Goal: Transaction & Acquisition: Book appointment/travel/reservation

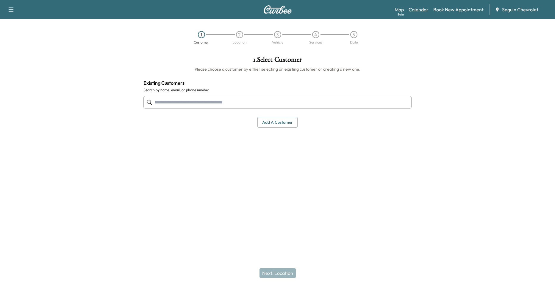
click at [426, 8] on link "Calendar" at bounding box center [419, 9] width 20 height 7
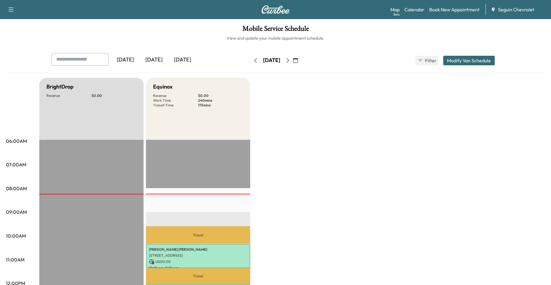
click at [289, 61] on icon "button" at bounding box center [287, 60] width 3 height 5
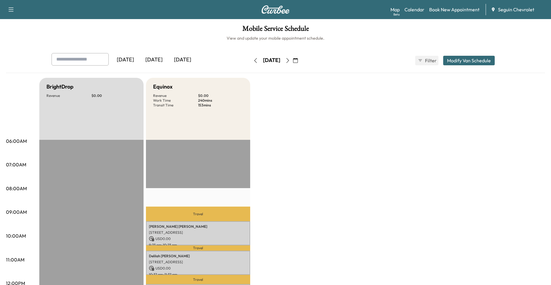
click at [250, 59] on div "[DATE]" at bounding box center [271, 61] width 42 height 10
click at [253, 62] on icon "button" at bounding box center [255, 60] width 5 height 5
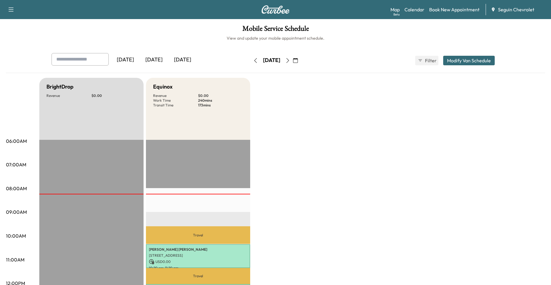
click at [290, 59] on icon "button" at bounding box center [287, 60] width 5 height 5
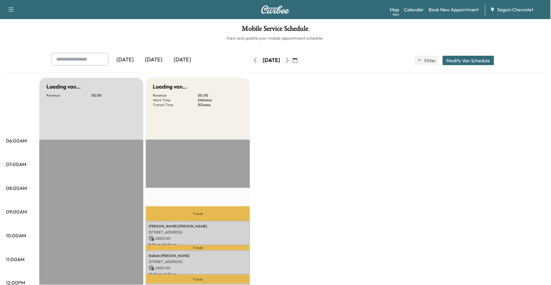
click at [290, 59] on icon "button" at bounding box center [287, 60] width 5 height 5
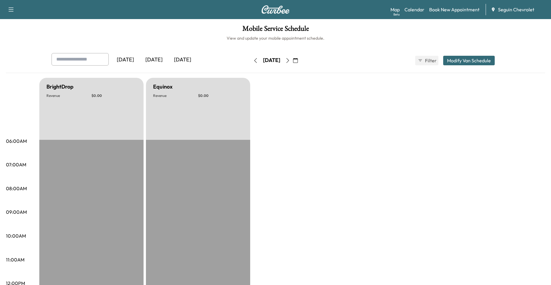
click at [290, 59] on icon "button" at bounding box center [287, 60] width 5 height 5
click at [290, 60] on icon "button" at bounding box center [287, 60] width 5 height 5
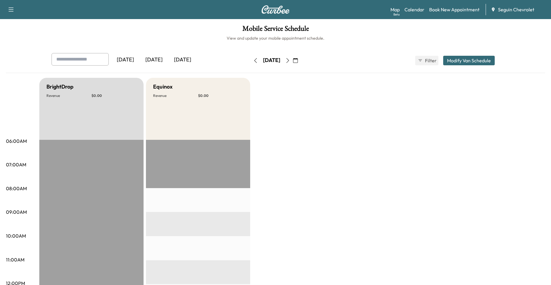
click at [290, 60] on icon "button" at bounding box center [287, 60] width 5 height 5
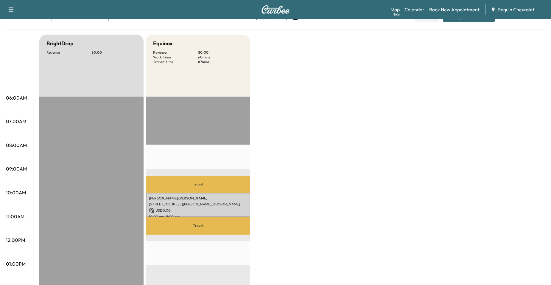
scroll to position [30, 0]
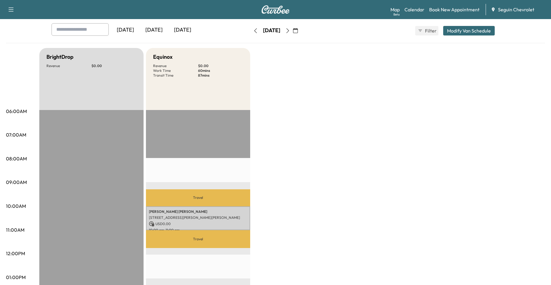
click at [293, 32] on button "button" at bounding box center [287, 31] width 10 height 10
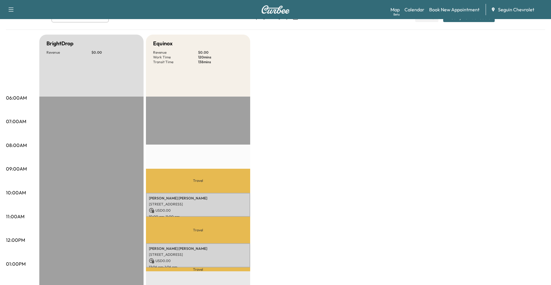
scroll to position [30, 0]
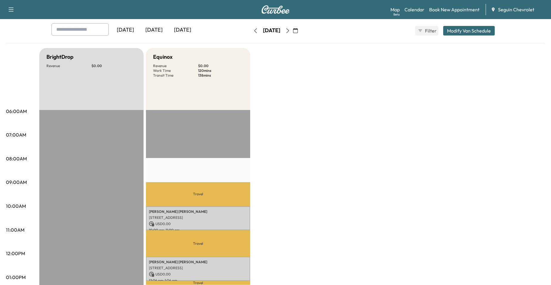
click at [290, 30] on icon "button" at bounding box center [287, 30] width 5 height 5
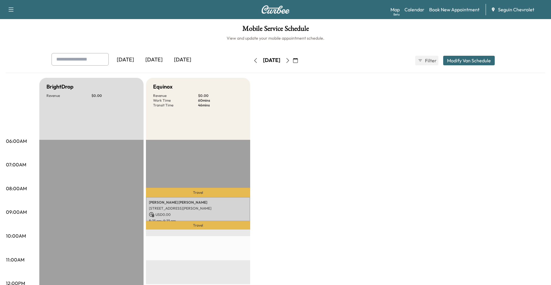
click at [293, 57] on button "button" at bounding box center [287, 61] width 10 height 10
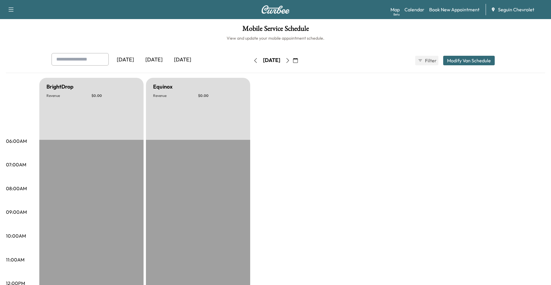
click at [293, 60] on button "button" at bounding box center [287, 61] width 10 height 10
click at [290, 60] on icon "button" at bounding box center [287, 60] width 5 height 5
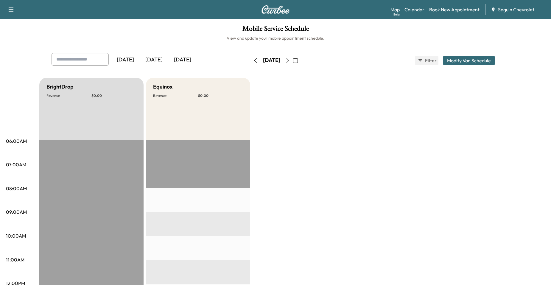
click at [293, 56] on button "button" at bounding box center [287, 61] width 10 height 10
click at [290, 58] on icon "button" at bounding box center [287, 60] width 5 height 5
click at [300, 60] on button "button" at bounding box center [295, 61] width 10 height 10
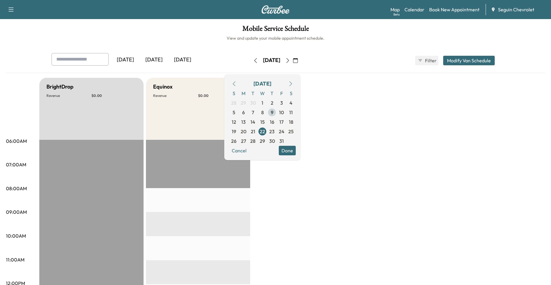
click at [273, 113] on span "9" at bounding box center [272, 112] width 3 height 7
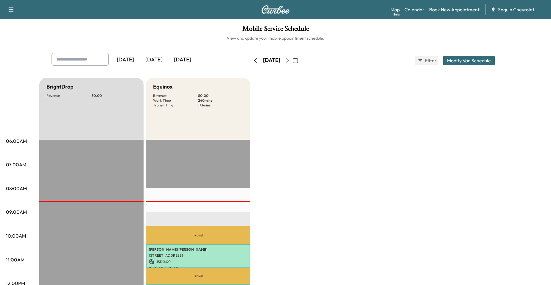
click at [290, 61] on icon "button" at bounding box center [287, 60] width 5 height 5
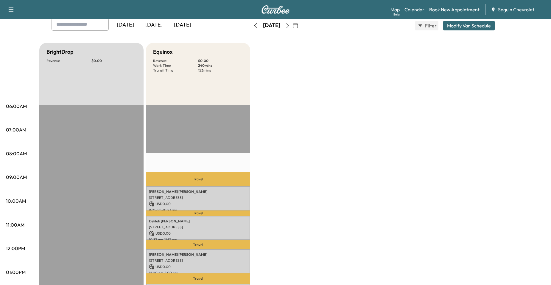
scroll to position [30, 0]
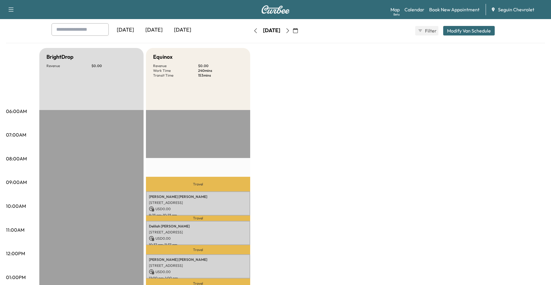
drag, startPoint x: 305, startPoint y: 32, endPoint x: 310, endPoint y: 33, distance: 5.4
click at [300, 32] on button "button" at bounding box center [295, 31] width 10 height 10
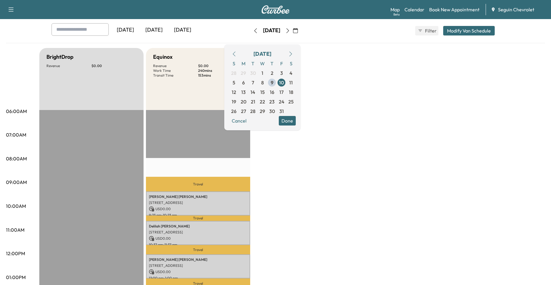
click at [246, 92] on span "13" at bounding box center [243, 91] width 4 height 7
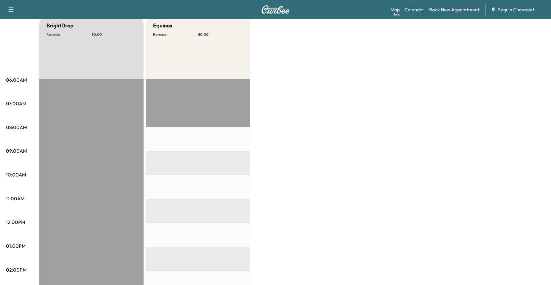
scroll to position [30, 0]
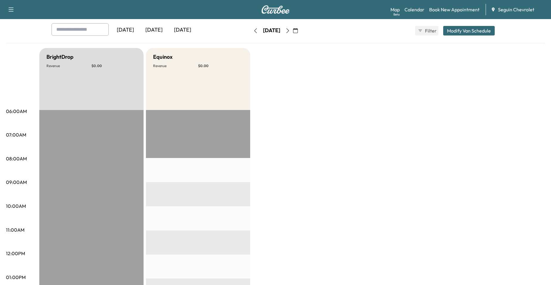
click at [290, 30] on icon "button" at bounding box center [287, 30] width 5 height 5
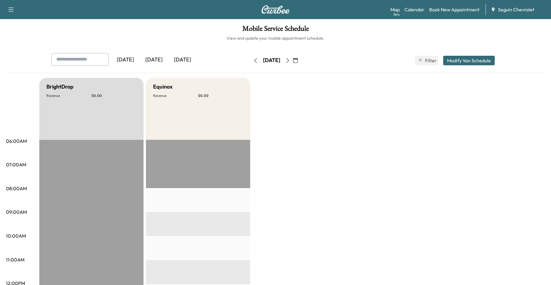
click at [293, 59] on button "button" at bounding box center [287, 61] width 10 height 10
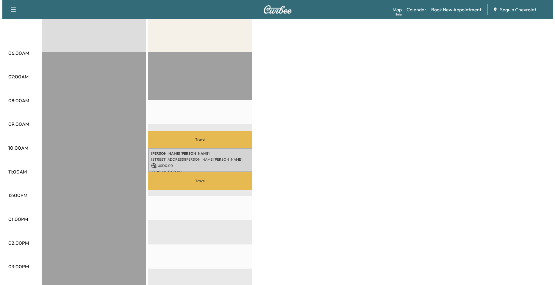
scroll to position [89, 0]
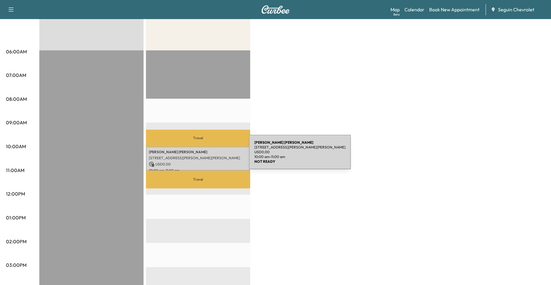
click at [204, 155] on p "[STREET_ADDRESS][PERSON_NAME][PERSON_NAME]" at bounding box center [198, 157] width 98 height 5
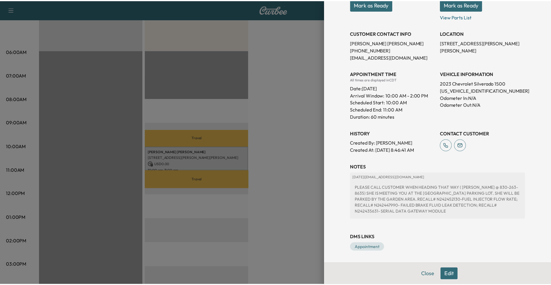
scroll to position [70, 0]
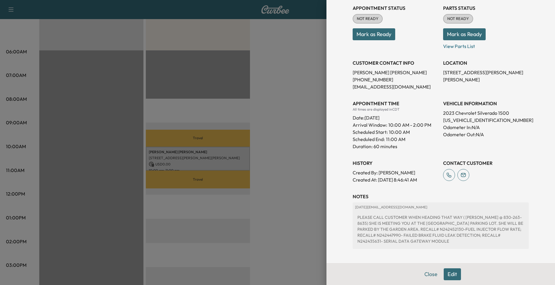
click at [322, 141] on div at bounding box center [277, 142] width 555 height 285
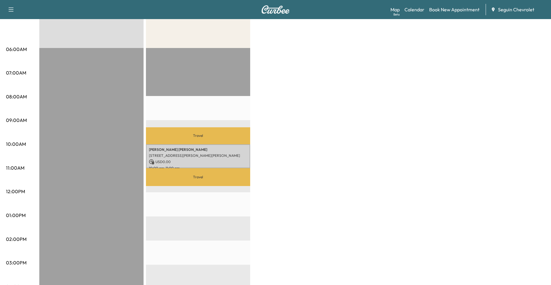
scroll to position [89, 0]
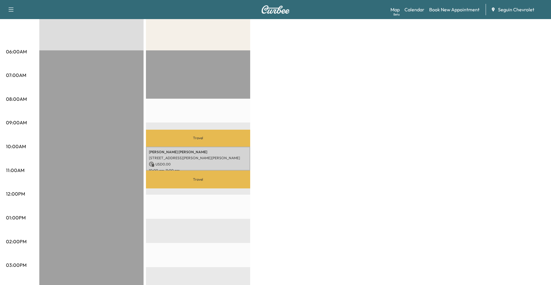
click at [218, 133] on p "Travel" at bounding box center [198, 137] width 104 height 17
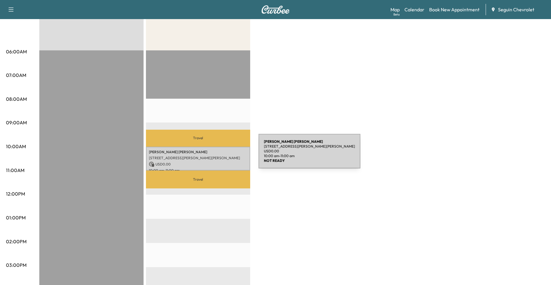
click at [214, 155] on p "[STREET_ADDRESS][PERSON_NAME][PERSON_NAME]" at bounding box center [198, 157] width 98 height 5
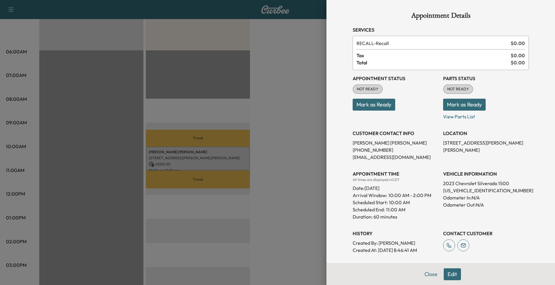
click at [234, 123] on div at bounding box center [277, 142] width 555 height 285
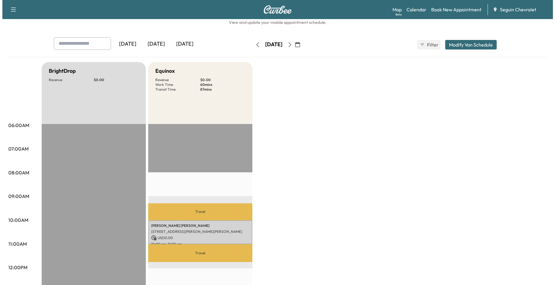
scroll to position [0, 0]
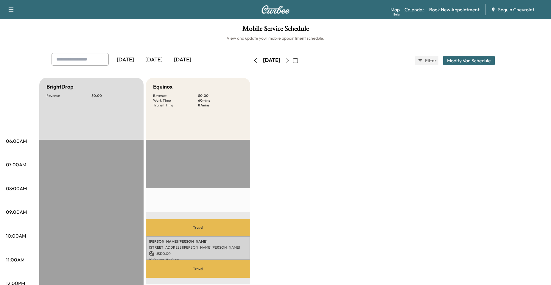
click at [421, 11] on link "Calendar" at bounding box center [414, 9] width 20 height 7
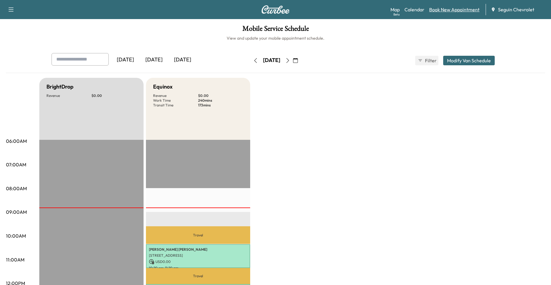
click at [449, 9] on link "Book New Appointment" at bounding box center [454, 9] width 50 height 7
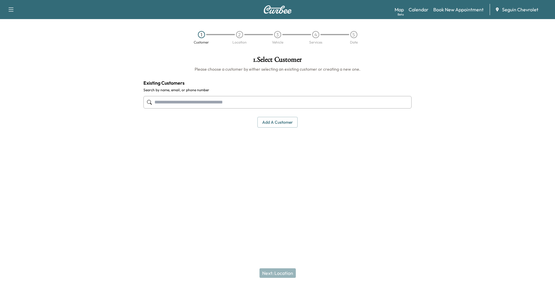
click at [216, 93] on div at bounding box center [277, 102] width 268 height 20
click at [211, 101] on input "text" at bounding box center [277, 102] width 268 height 13
type input "**********"
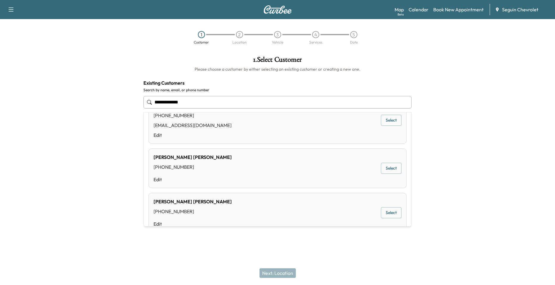
scroll to position [389, 0]
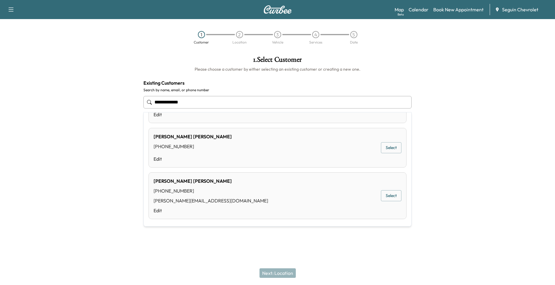
drag, startPoint x: 188, startPoint y: 101, endPoint x: 130, endPoint y: 103, distance: 57.8
click at [130, 103] on div "**********" at bounding box center [277, 122] width 555 height 142
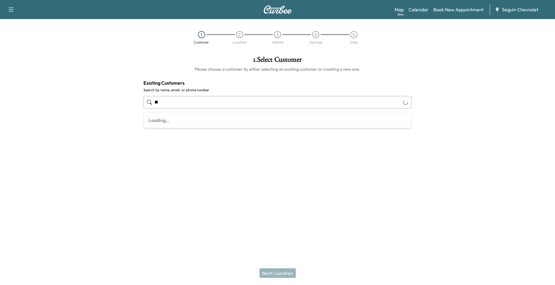
type input "*"
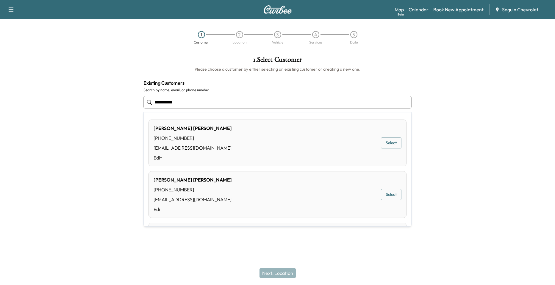
type input "**********"
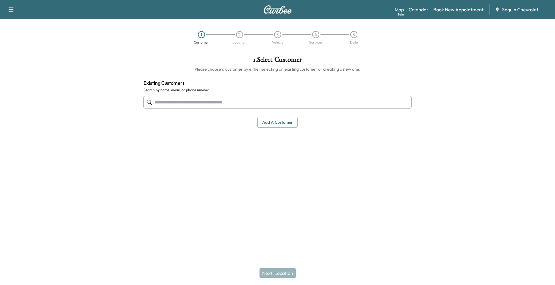
click at [243, 99] on div "1 . Select Customer Please choose a customer by either selecting an existing cu…" at bounding box center [278, 91] width 278 height 81
click at [240, 104] on input "text" at bounding box center [277, 102] width 268 height 13
drag, startPoint x: 168, startPoint y: 95, endPoint x: 168, endPoint y: 98, distance: 3.0
click at [168, 95] on div at bounding box center [277, 102] width 268 height 20
click at [167, 102] on input "text" at bounding box center [277, 102] width 268 height 13
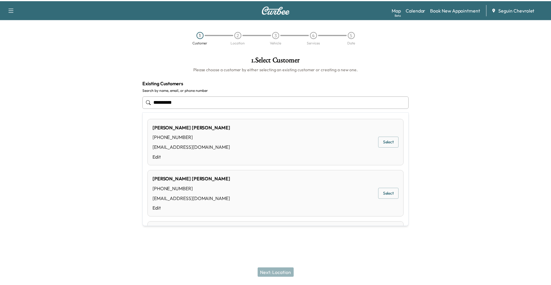
scroll to position [0, 0]
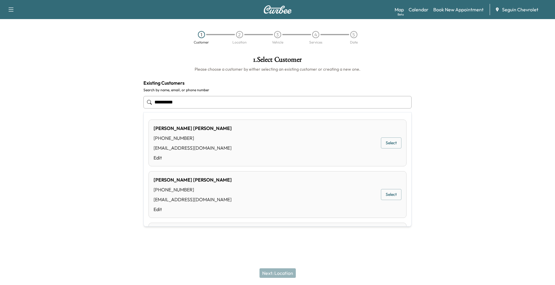
click at [393, 143] on button "Select" at bounding box center [391, 142] width 21 height 11
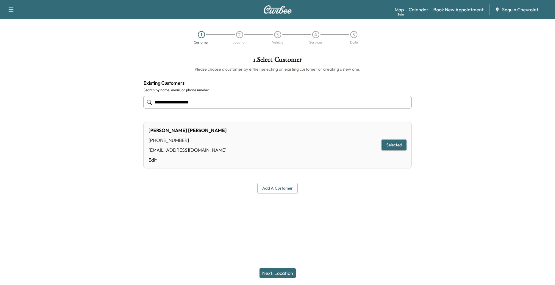
type input "**********"
click at [278, 263] on div "Next: Location" at bounding box center [277, 273] width 555 height 24
click at [278, 269] on button "Next: Location" at bounding box center [278, 273] width 36 height 10
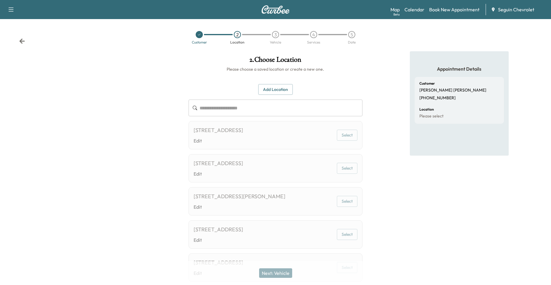
drag, startPoint x: 23, startPoint y: 43, endPoint x: 12, endPoint y: 45, distance: 11.4
click at [25, 45] on div "Customer 2 Location 3 Vehicle 4 Services 5 Date" at bounding box center [275, 35] width 551 height 32
